Goal: Obtain resource: Download file/media

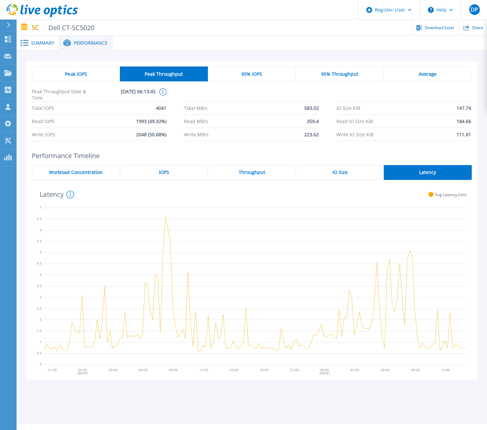
click at [39, 42] on span "Summary" at bounding box center [42, 43] width 23 height 5
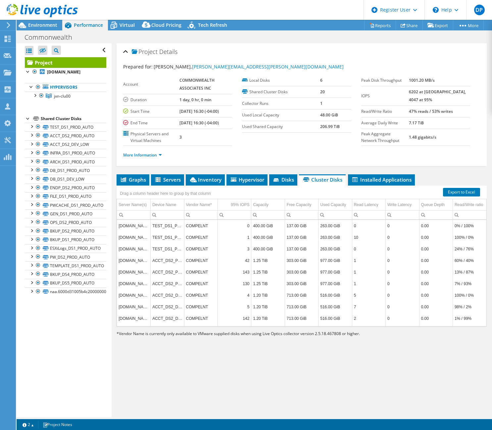
select select "USEast"
select select "USD"
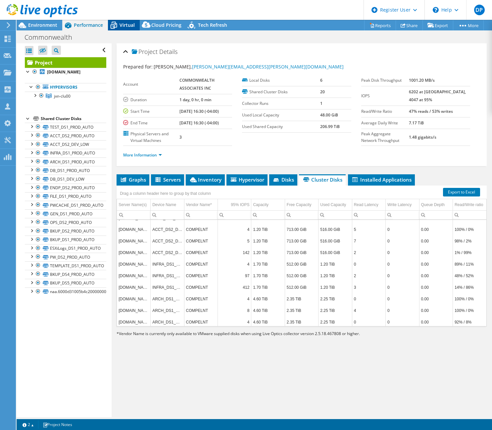
click at [120, 26] on span "Virtual" at bounding box center [127, 25] width 15 height 6
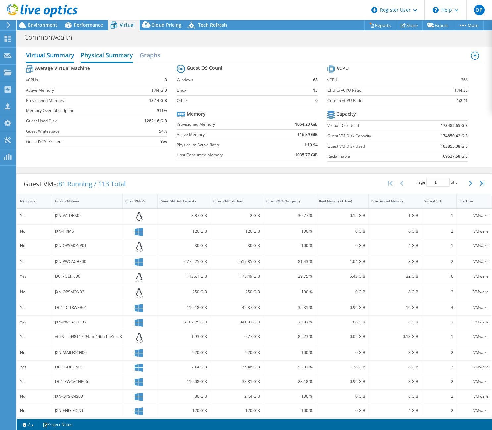
click at [114, 54] on h2 "Physical Summary" at bounding box center [107, 55] width 52 height 15
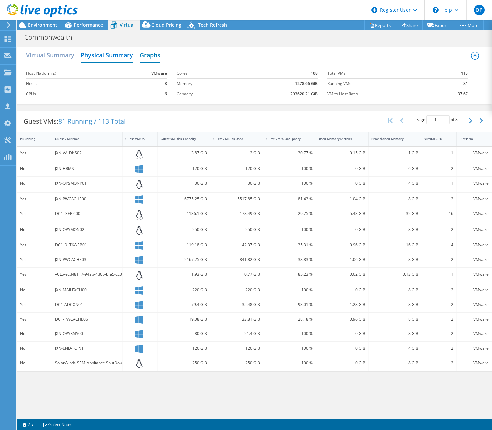
click at [151, 52] on h2 "Graphs" at bounding box center [150, 55] width 21 height 15
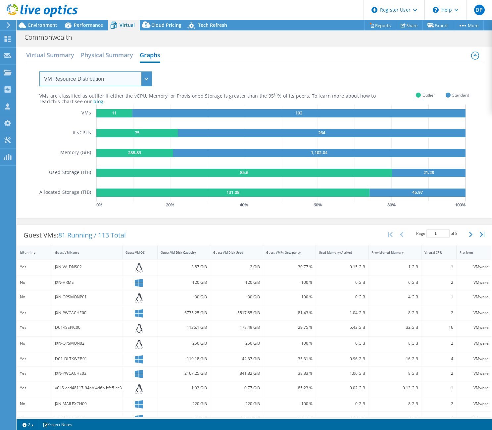
click at [94, 79] on select "VM Resource Distribution Provisioning Contrast Over Provisioning" at bounding box center [95, 79] width 113 height 15
select select "Provisioning Contrast"
click at [39, 72] on select "VM Resource Distribution Provisioning Contrast Over Provisioning" at bounding box center [95, 79] width 113 height 15
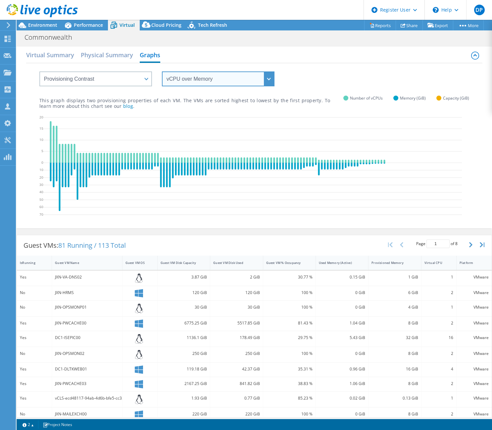
click at [175, 80] on select "vCPU over Memory vCPU over Capacity Memory over vCPU Memory over Capacity Capac…" at bounding box center [218, 79] width 113 height 15
select select "Capacity over Memory"
click at [162, 72] on select "vCPU over Memory vCPU over Capacity Memory over vCPU Memory over Capacity Capac…" at bounding box center [218, 79] width 113 height 15
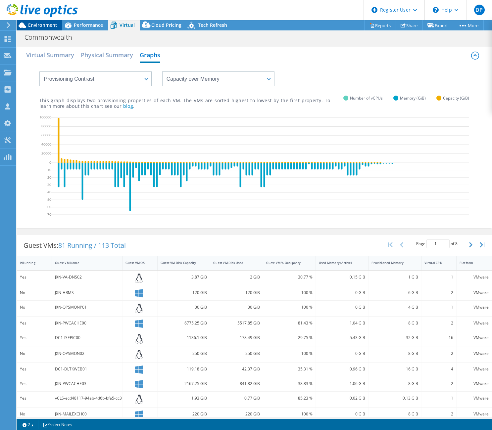
click at [45, 26] on span "Environment" at bounding box center [42, 25] width 29 height 6
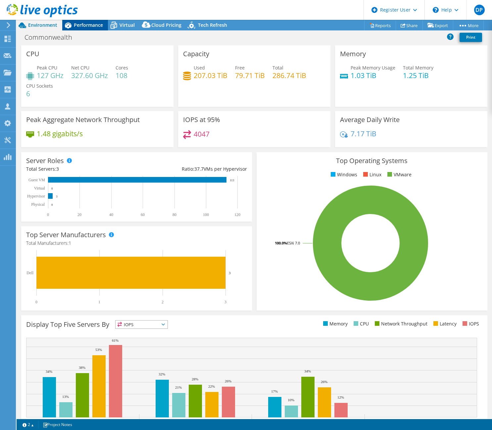
click at [86, 25] on span "Performance" at bounding box center [88, 25] width 29 height 6
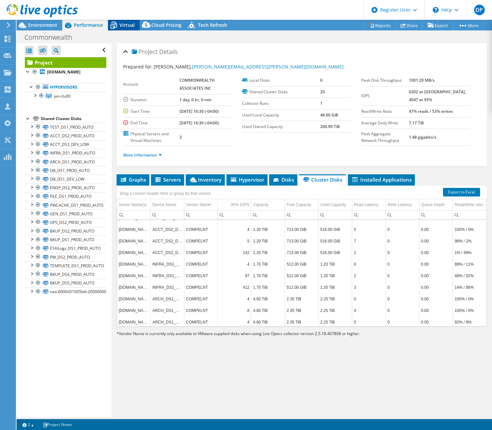
click at [125, 21] on div "Virtual" at bounding box center [124, 25] width 32 height 11
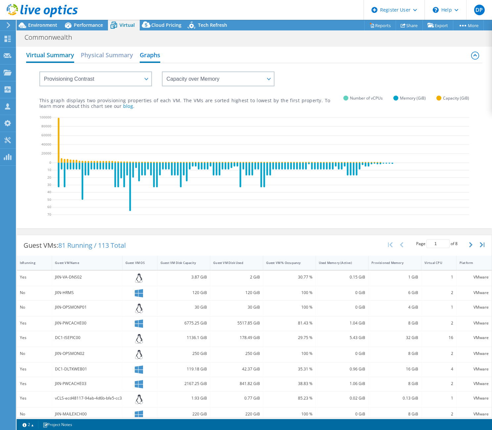
click at [62, 56] on h2 "Virtual Summary" at bounding box center [50, 55] width 48 height 15
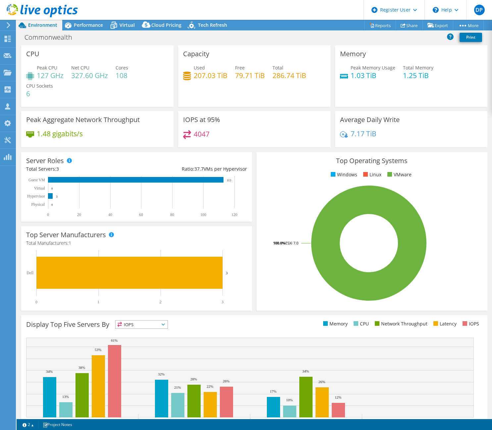
select select "USEast"
select select "USD"
click at [121, 23] on span "Virtual" at bounding box center [127, 25] width 15 height 6
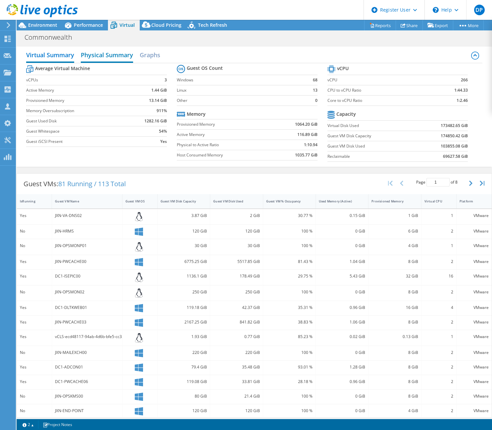
click at [116, 52] on h2 "Physical Summary" at bounding box center [107, 55] width 52 height 15
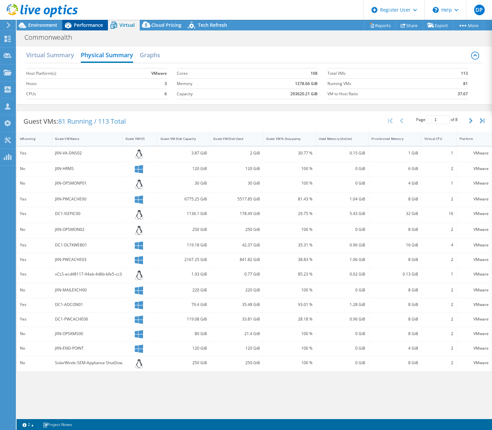
click at [89, 24] on span "Performance" at bounding box center [88, 25] width 29 height 6
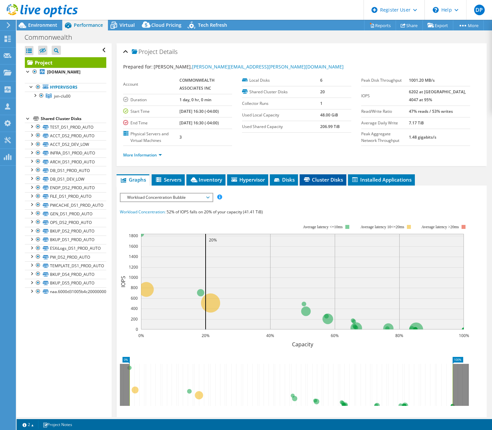
click at [320, 186] on li "Cluster Disks" at bounding box center [323, 180] width 47 height 11
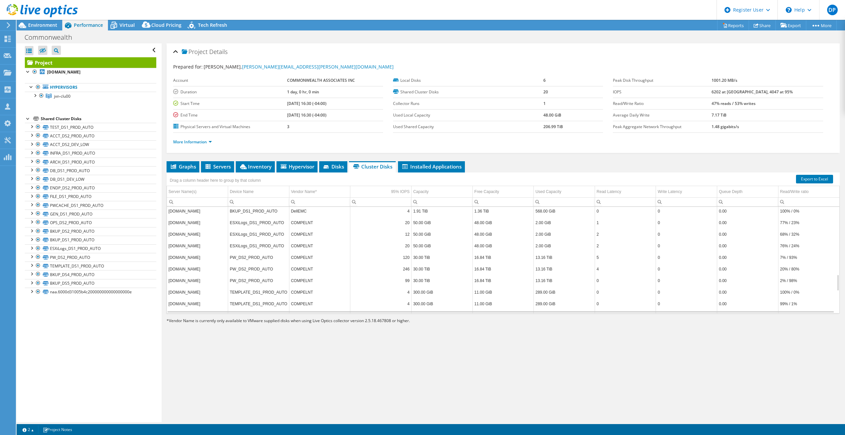
scroll to position [397, 0]
click at [305, 201] on input "Column Vendor Name*, Filter cell" at bounding box center [319, 202] width 61 height 9
type input "DellEMC"
click at [492, 341] on div "Project Details Prepared for: [PERSON_NAME], [PERSON_NAME][EMAIL_ADDRESS][PERSO…" at bounding box center [503, 232] width 683 height 379
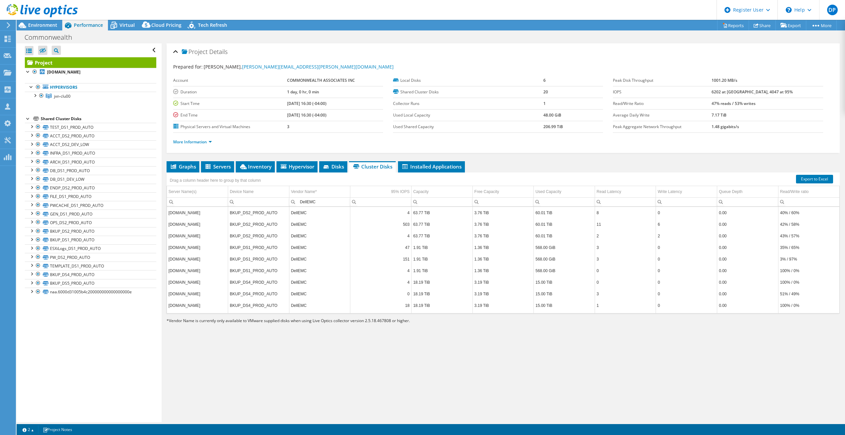
click at [492, 370] on div "Project Details Prepared for: [PERSON_NAME], [PERSON_NAME][EMAIL_ADDRESS][PERSO…" at bounding box center [503, 232] width 683 height 379
drag, startPoint x: 380, startPoint y: 188, endPoint x: 450, endPoint y: 189, distance: 69.5
drag, startPoint x: 365, startPoint y: 194, endPoint x: 488, endPoint y: 197, distance: 122.6
drag, startPoint x: 430, startPoint y: 189, endPoint x: 343, endPoint y: 191, distance: 87.1
click at [492, 175] on link "Export to Excel" at bounding box center [814, 179] width 37 height 9
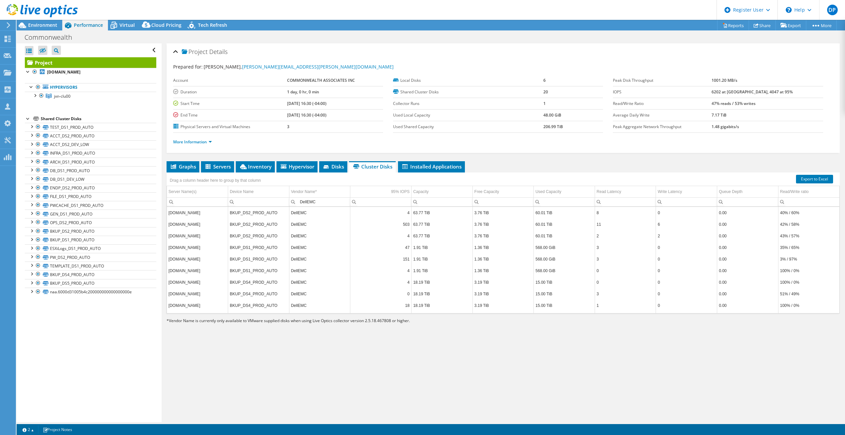
drag, startPoint x: 357, startPoint y: 369, endPoint x: 318, endPoint y: 383, distance: 41.8
click at [357, 369] on div "Project Details Prepared for: [PERSON_NAME], [PERSON_NAME][EMAIL_ADDRESS][PERSO…" at bounding box center [503, 232] width 683 height 379
